Goal: Navigation & Orientation: Go to known website

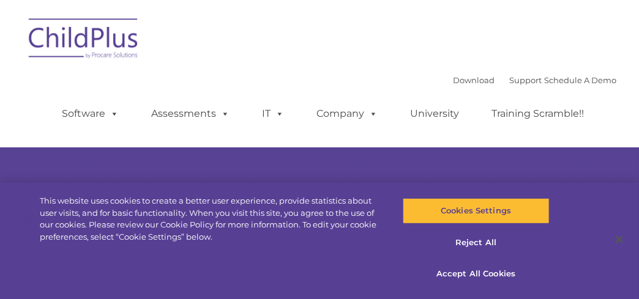
select select "MEDIUM"
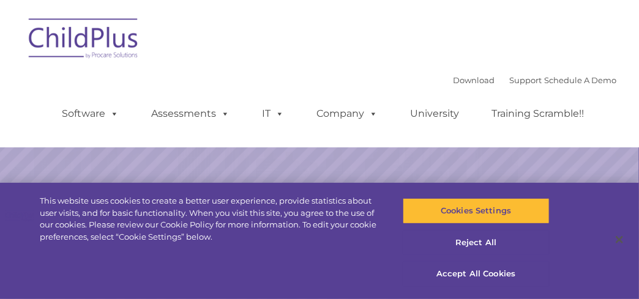
select select "MEDIUM"
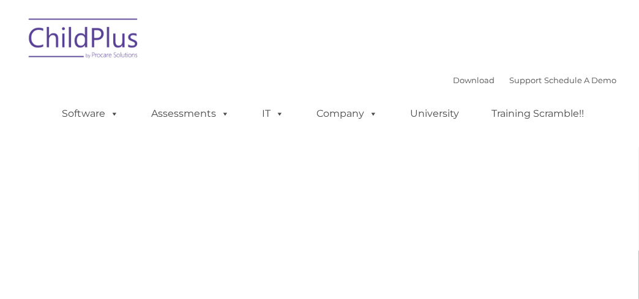
type input ""
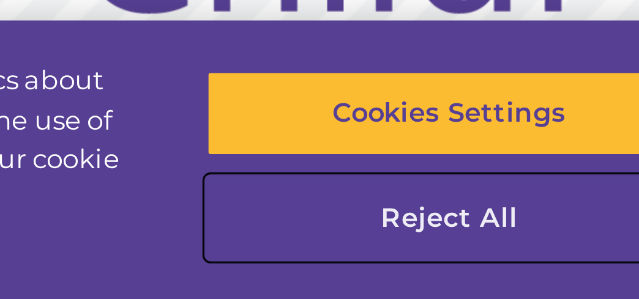
click at [494, 247] on button "Reject All" at bounding box center [476, 243] width 147 height 26
